Goal: Connect with others: Connect with others

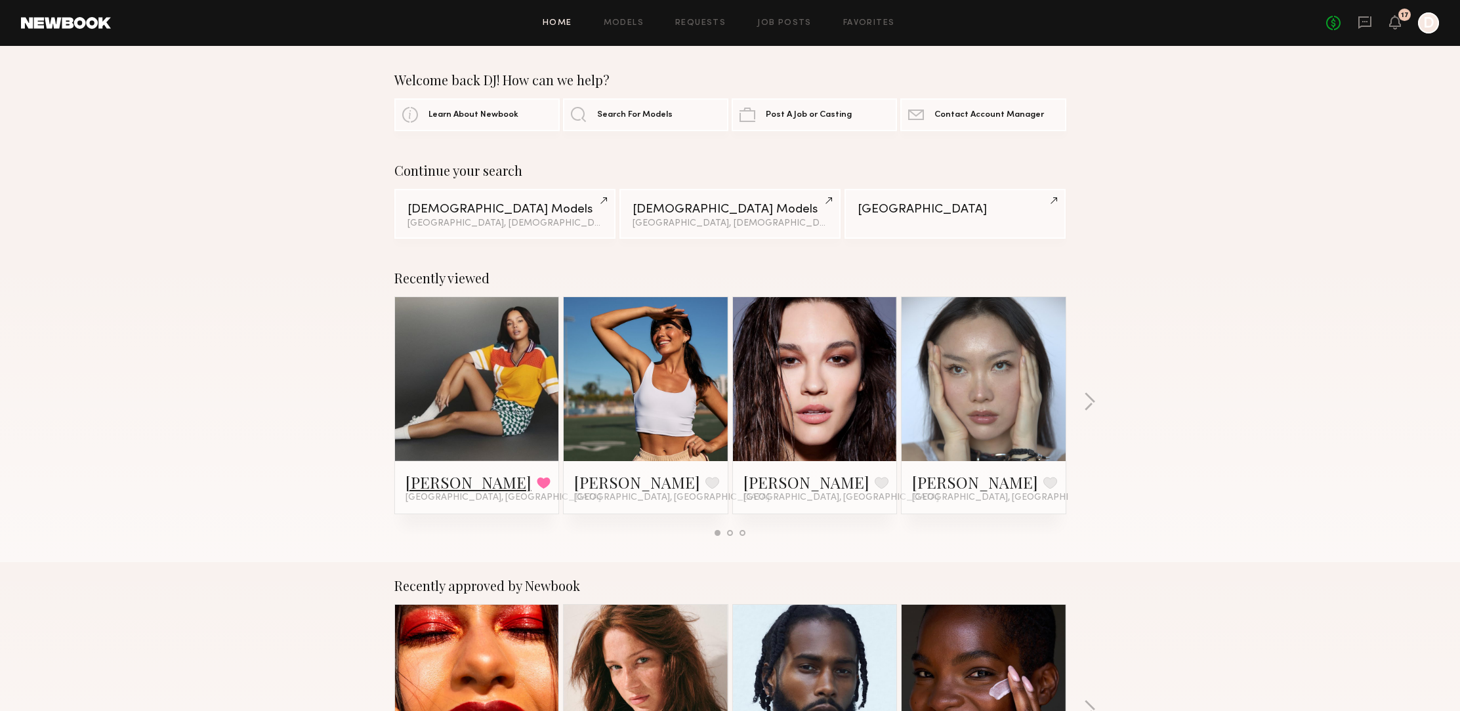
click at [440, 487] on link "[PERSON_NAME]" at bounding box center [468, 482] width 126 height 21
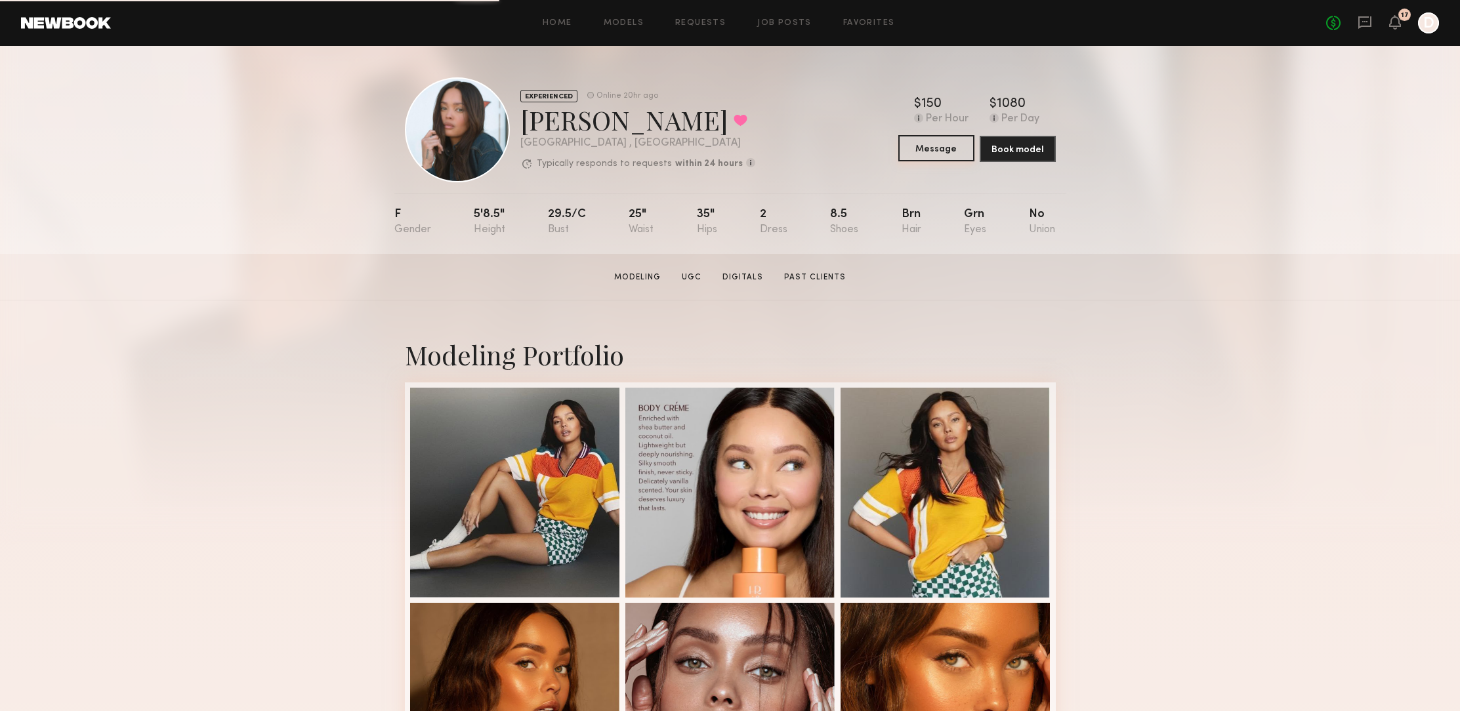
click at [943, 150] on button "Message" at bounding box center [936, 148] width 76 height 26
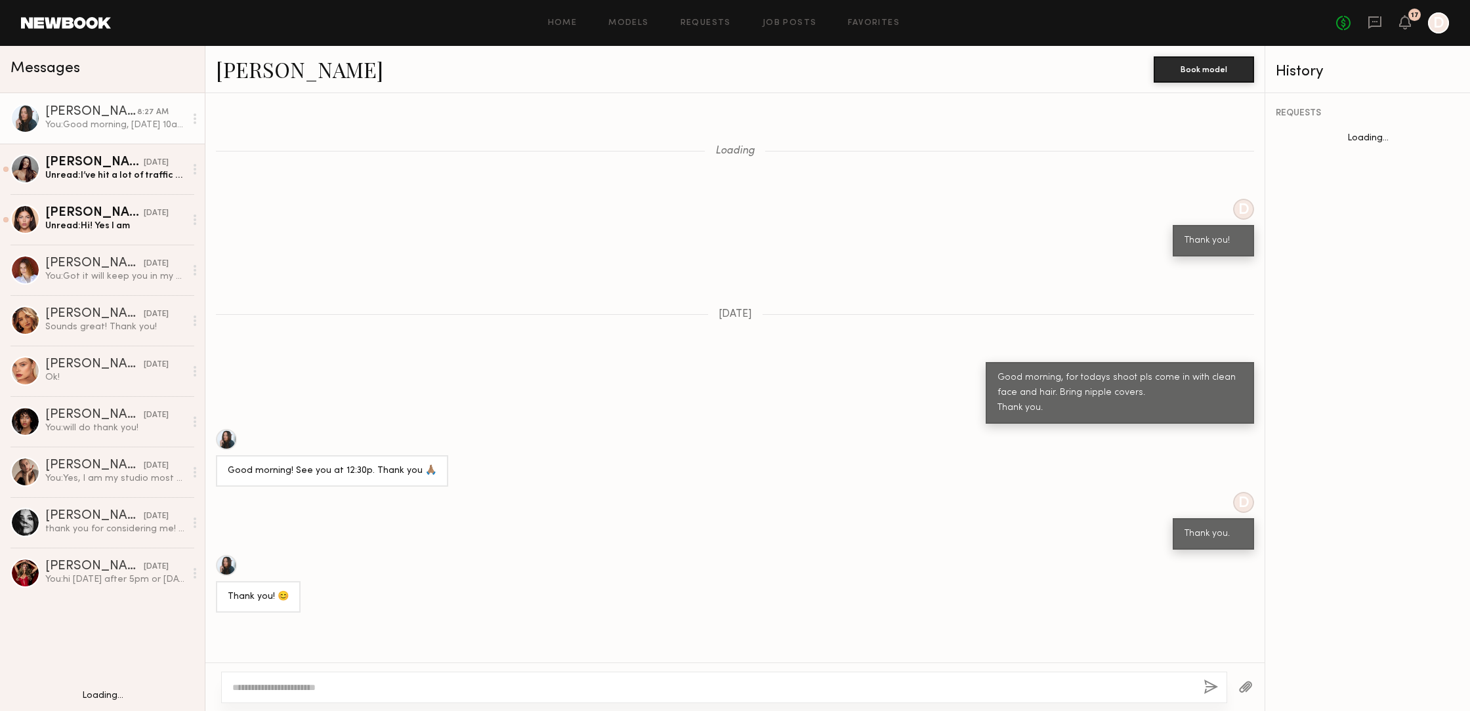
scroll to position [598, 0]
